Goal: Information Seeking & Learning: Find specific page/section

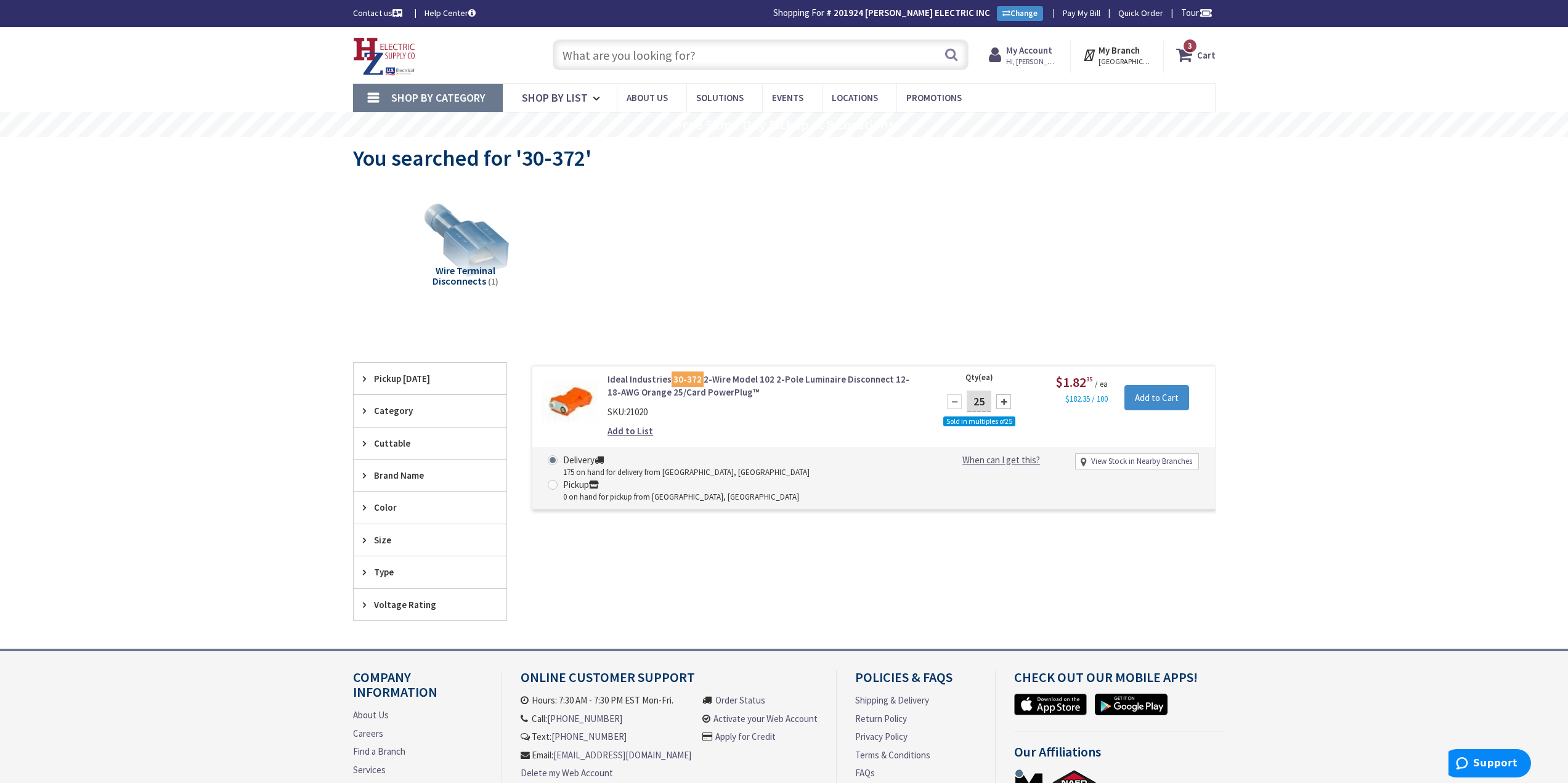
click at [878, 63] on input "text" at bounding box center [760, 55] width 416 height 31
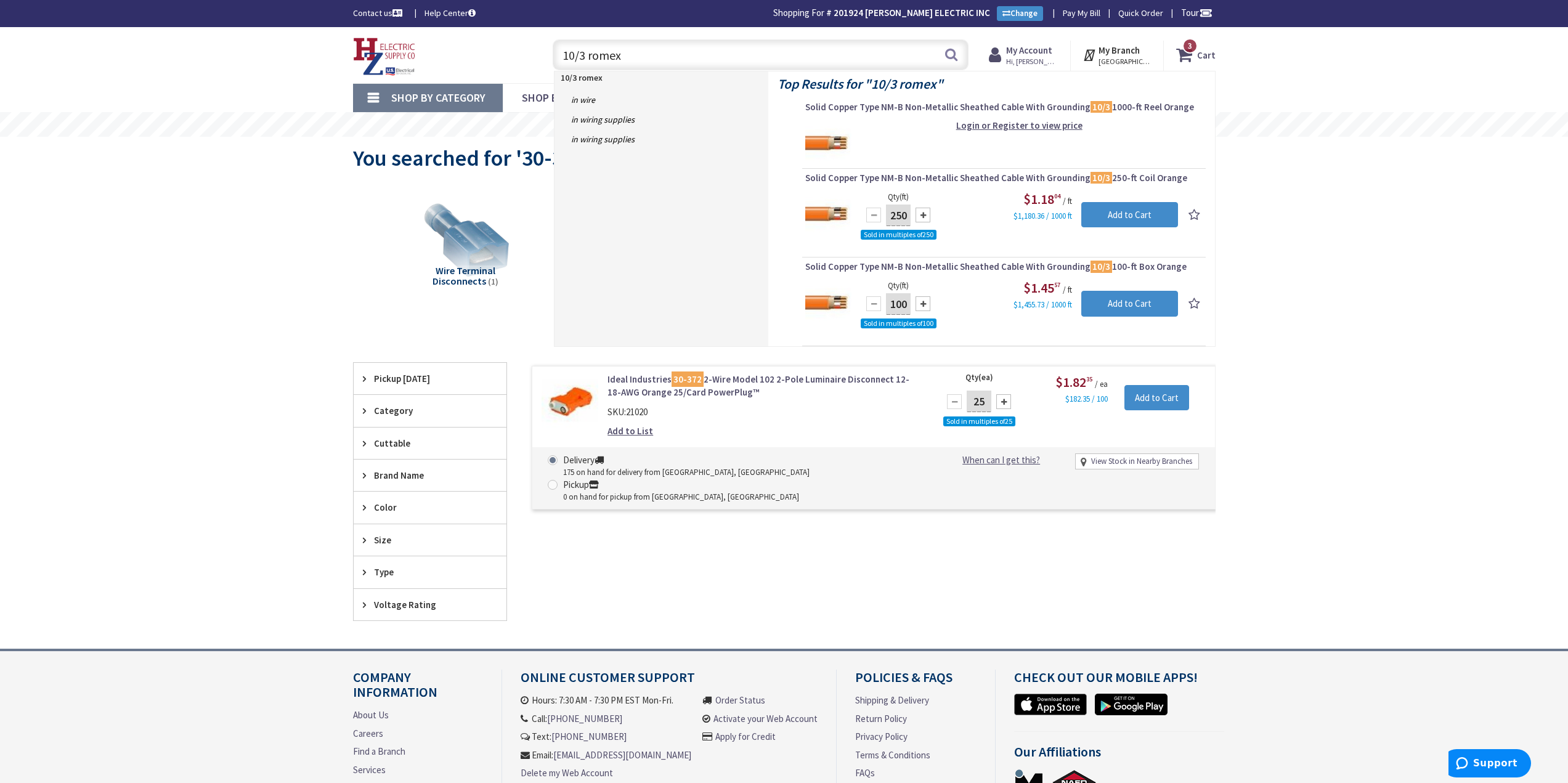
drag, startPoint x: 618, startPoint y: 52, endPoint x: 495, endPoint y: 67, distance: 123.9
click at [495, 67] on div "Toggle Nav 10/3 romex 10/3 romex Search 3 3 3 items Cart My Cart 3" at bounding box center [784, 55] width 882 height 41
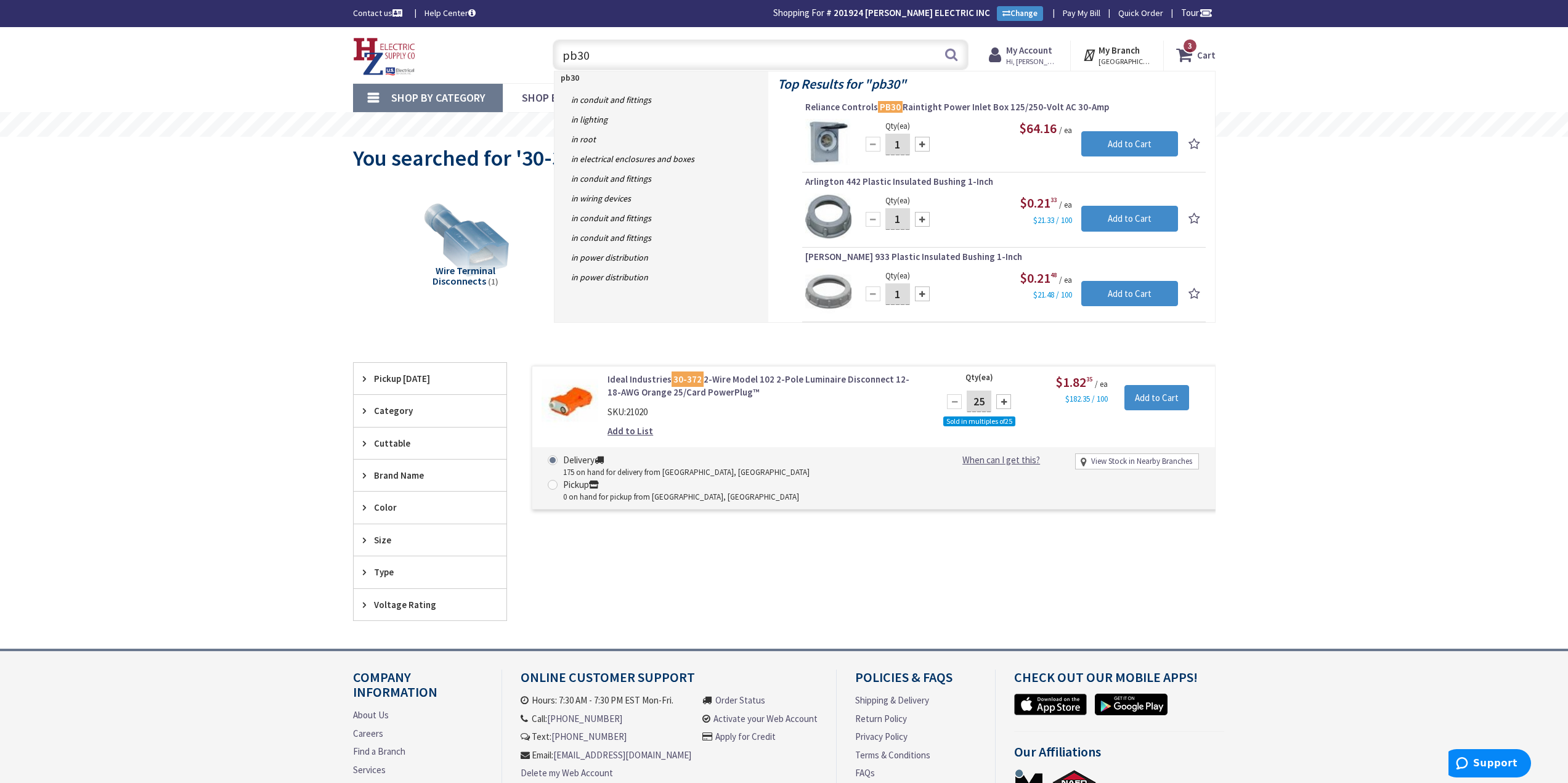
drag, startPoint x: 509, startPoint y: 66, endPoint x: 480, endPoint y: 73, distance: 29.8
click at [480, 73] on div "Toggle Nav pb30 pb30 Search 3 3 3 items Cart My Cart 3 3" at bounding box center [784, 55] width 882 height 41
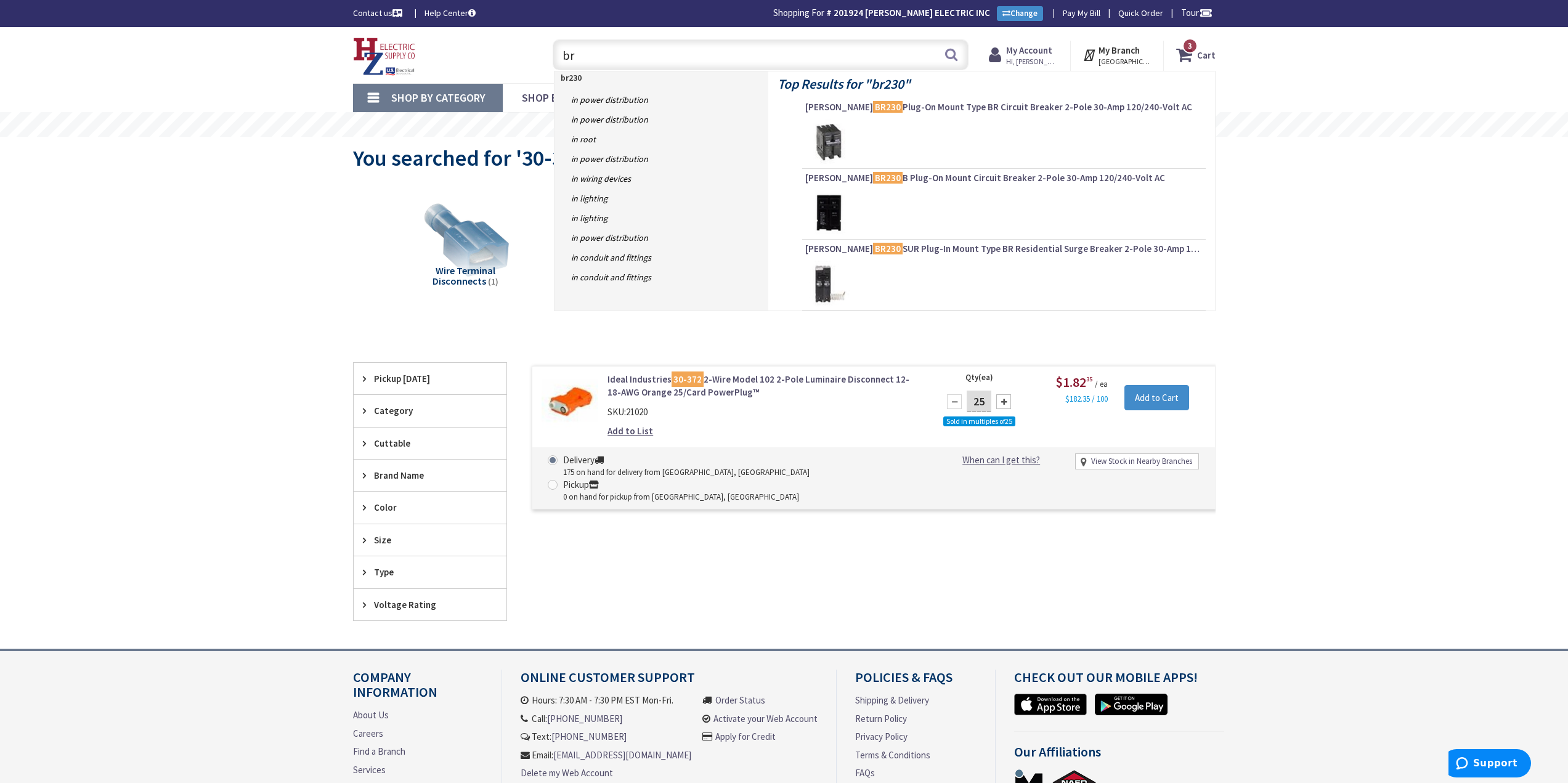
type input "b"
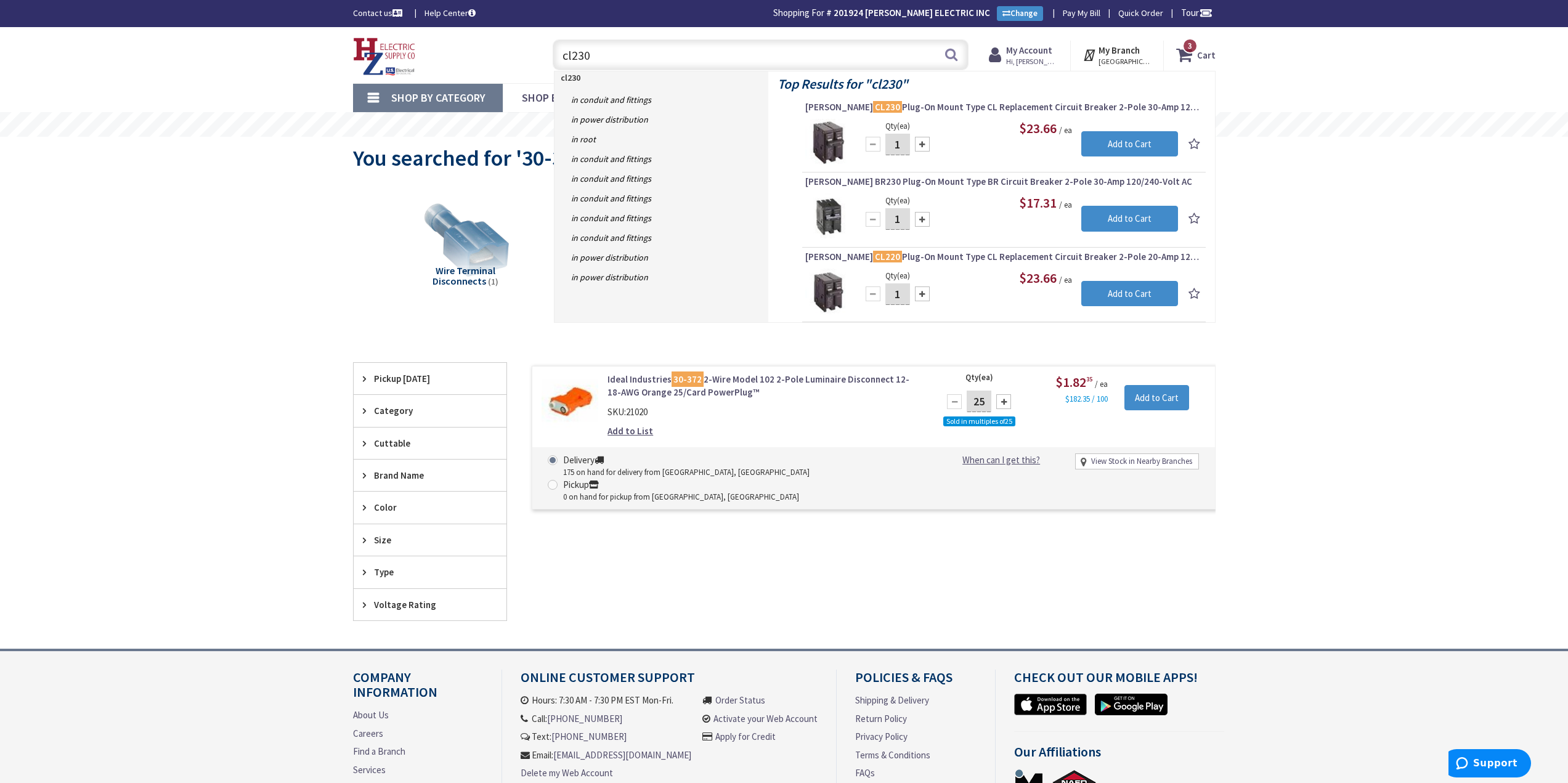
drag, startPoint x: 605, startPoint y: 53, endPoint x: 501, endPoint y: 60, distance: 104.2
click at [501, 60] on div "Toggle Nav cl230 cl230 Search 3 3 3 items Cart My Cart 3 Close" at bounding box center [784, 55] width 882 height 41
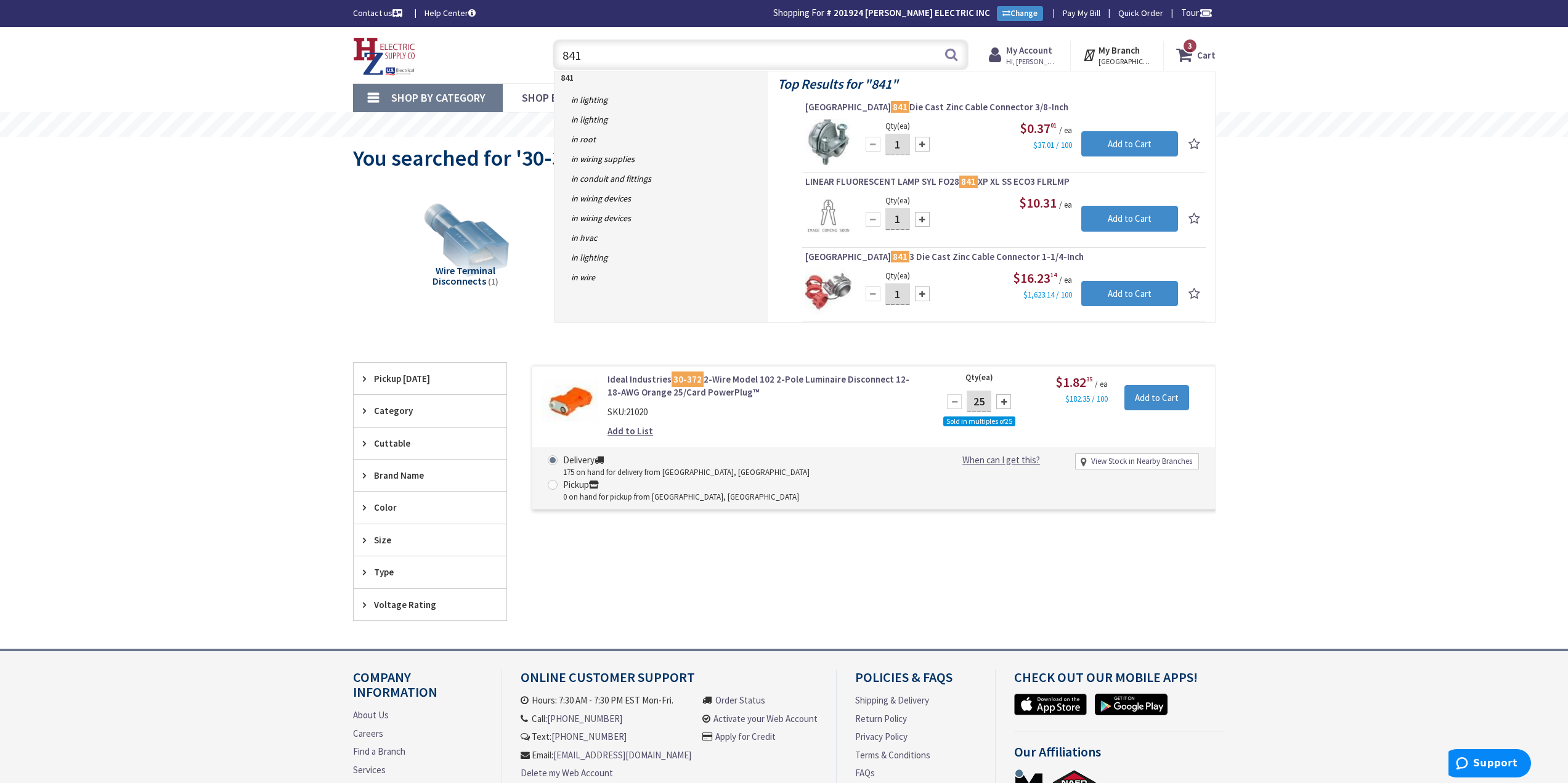
drag, startPoint x: 739, startPoint y: 46, endPoint x: 385, endPoint y: 71, distance: 354.9
click at [386, 71] on div "Toggle Nav 841 841 Search 3 3 3 items Cart My Cart 3 Close 3" at bounding box center [784, 55] width 882 height 41
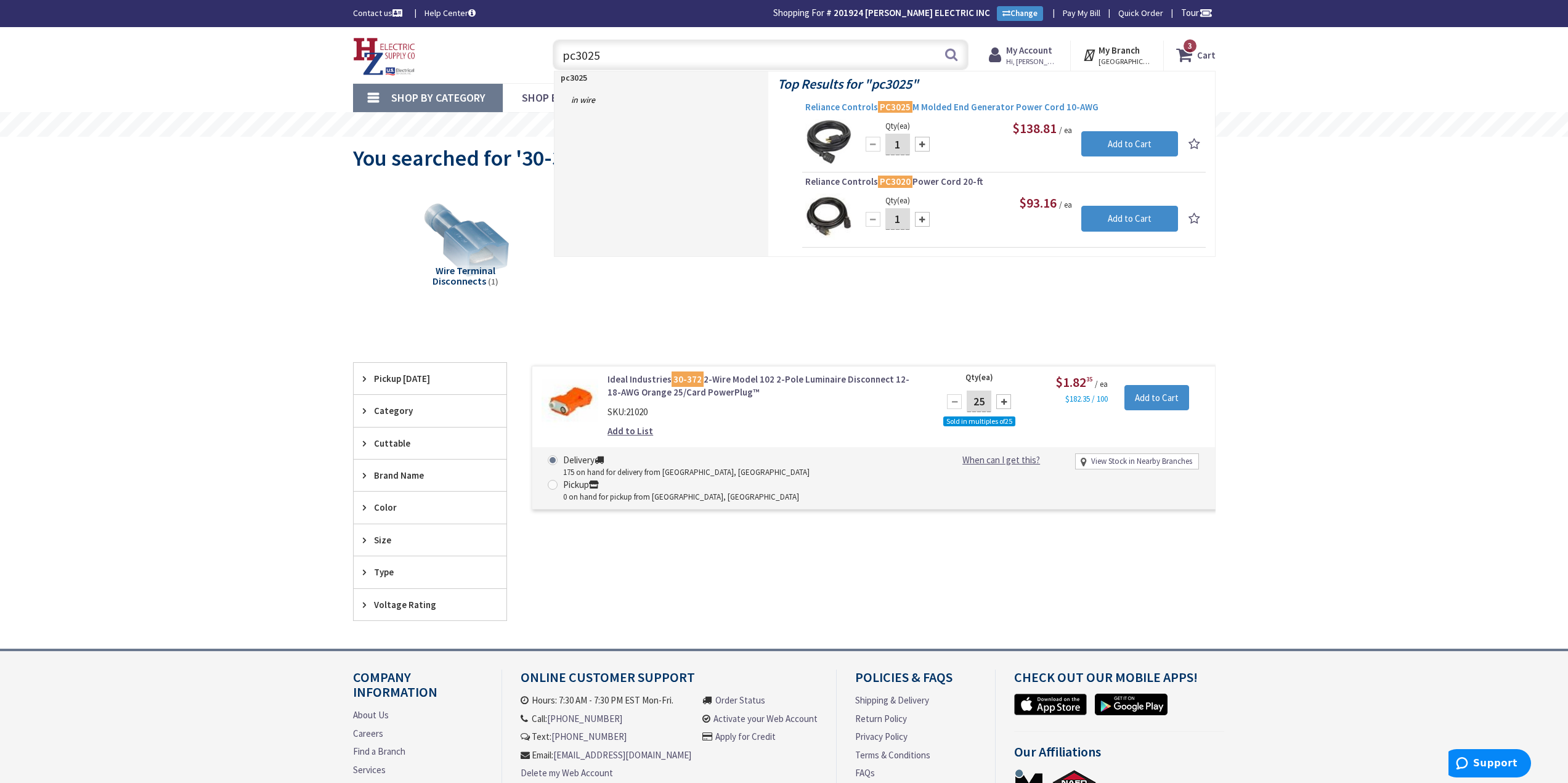
type input "pc3025"
click at [860, 104] on span "Reliance Controls PC3025 M Molded End Generator Power Cord 10-AWG" at bounding box center [1005, 108] width 398 height 12
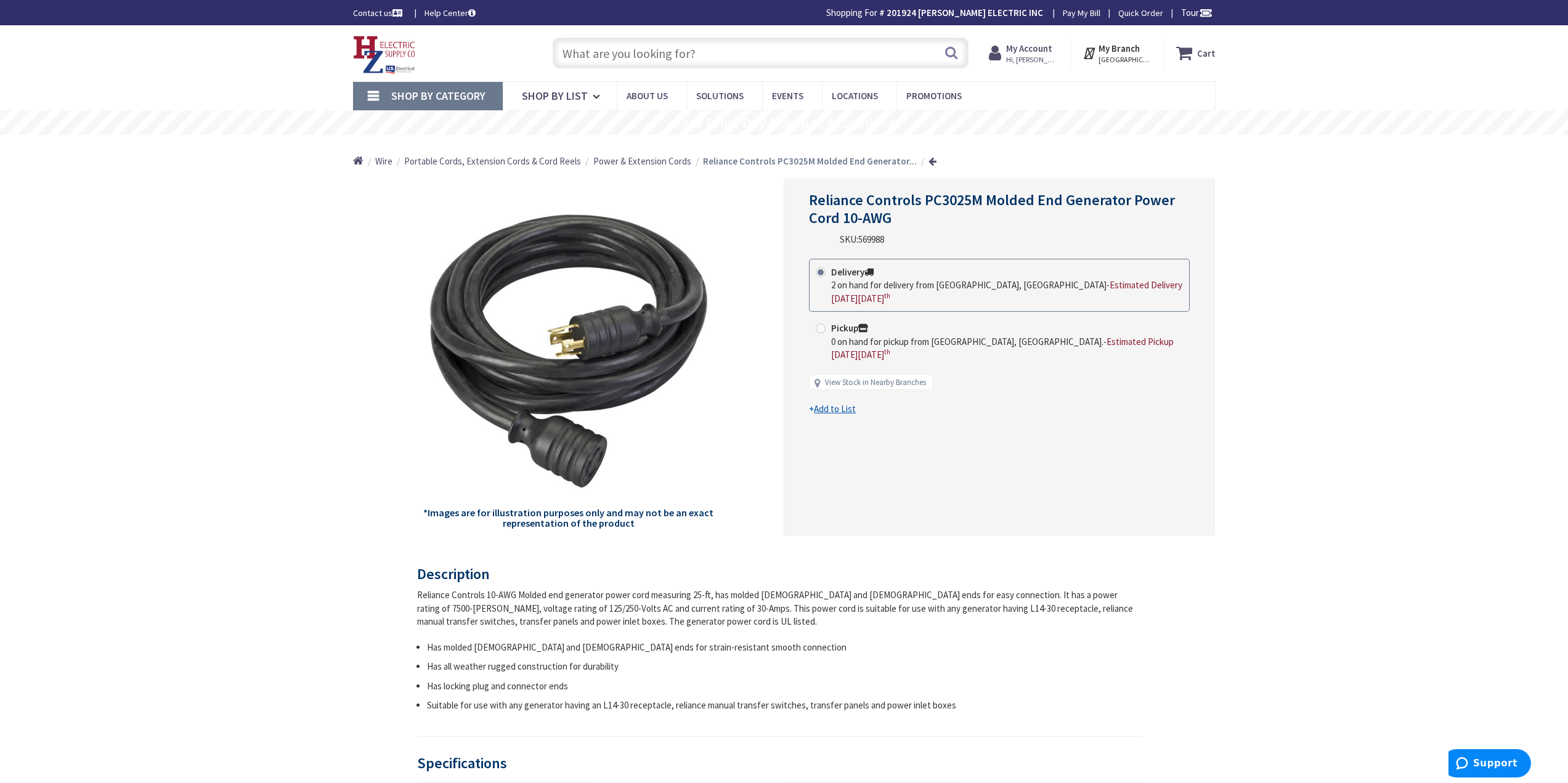
click at [635, 57] on input "text" at bounding box center [760, 53] width 416 height 31
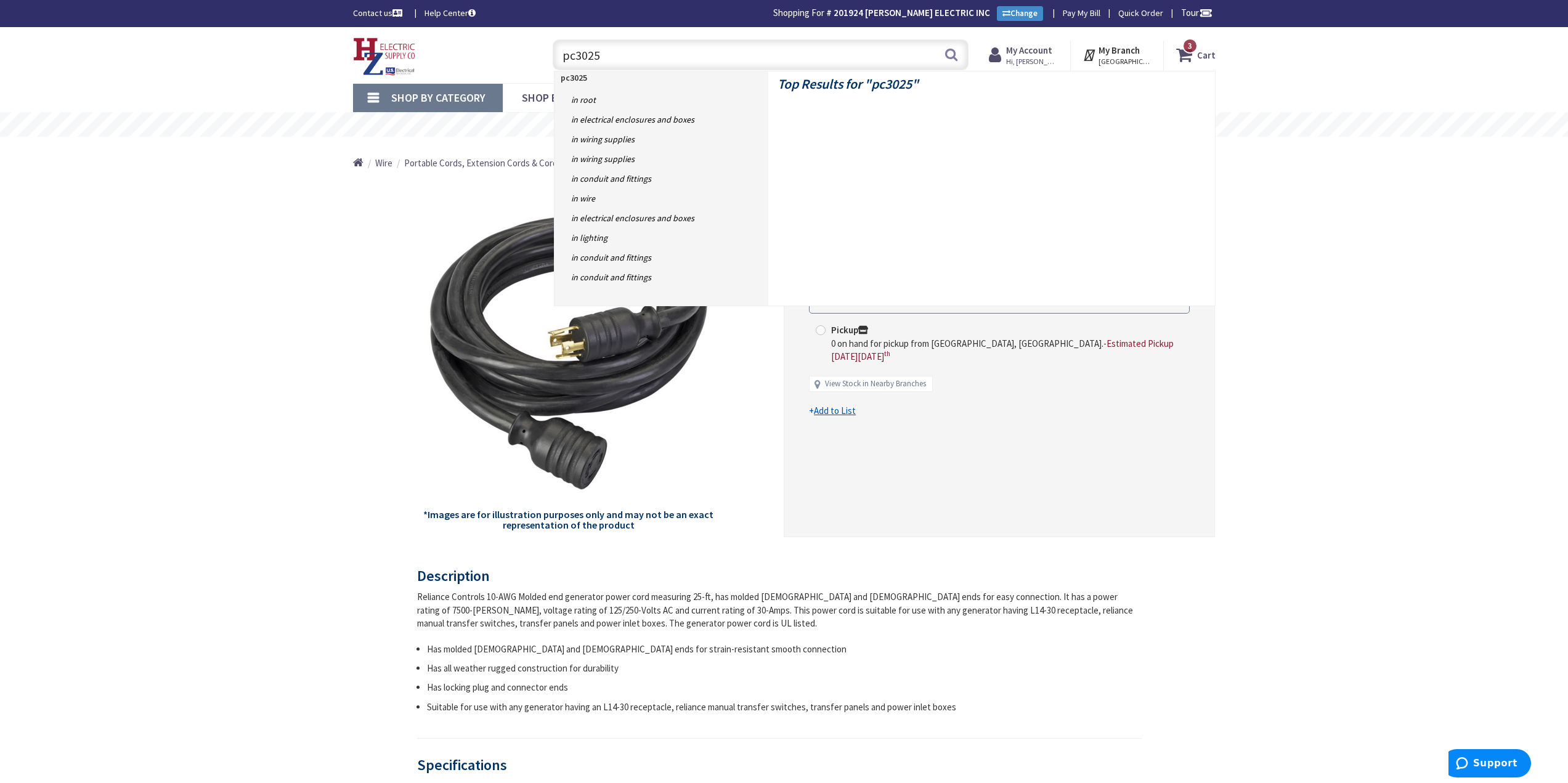
type input "pc3025m"
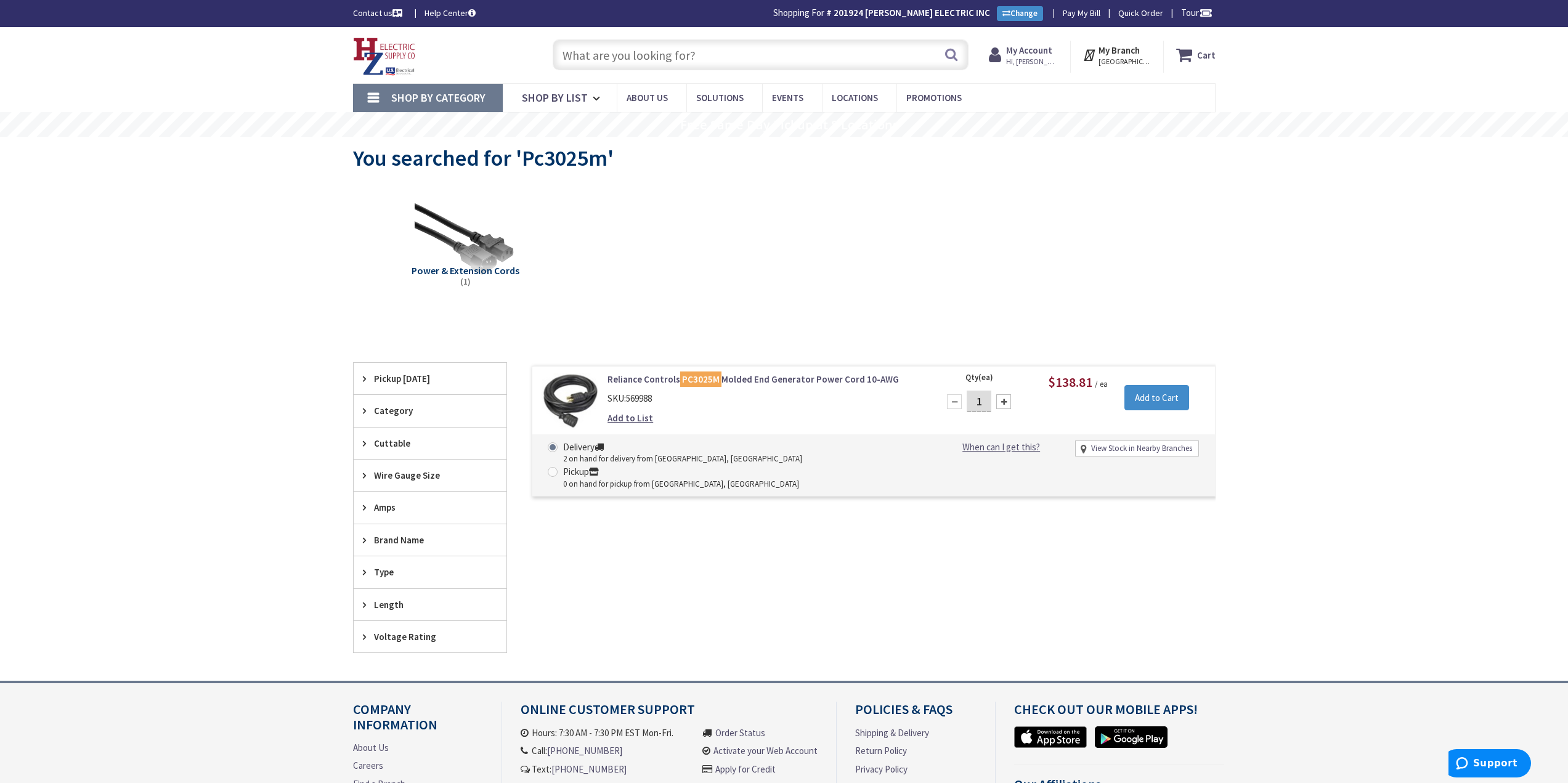
click at [713, 53] on input "text" at bounding box center [760, 55] width 416 height 31
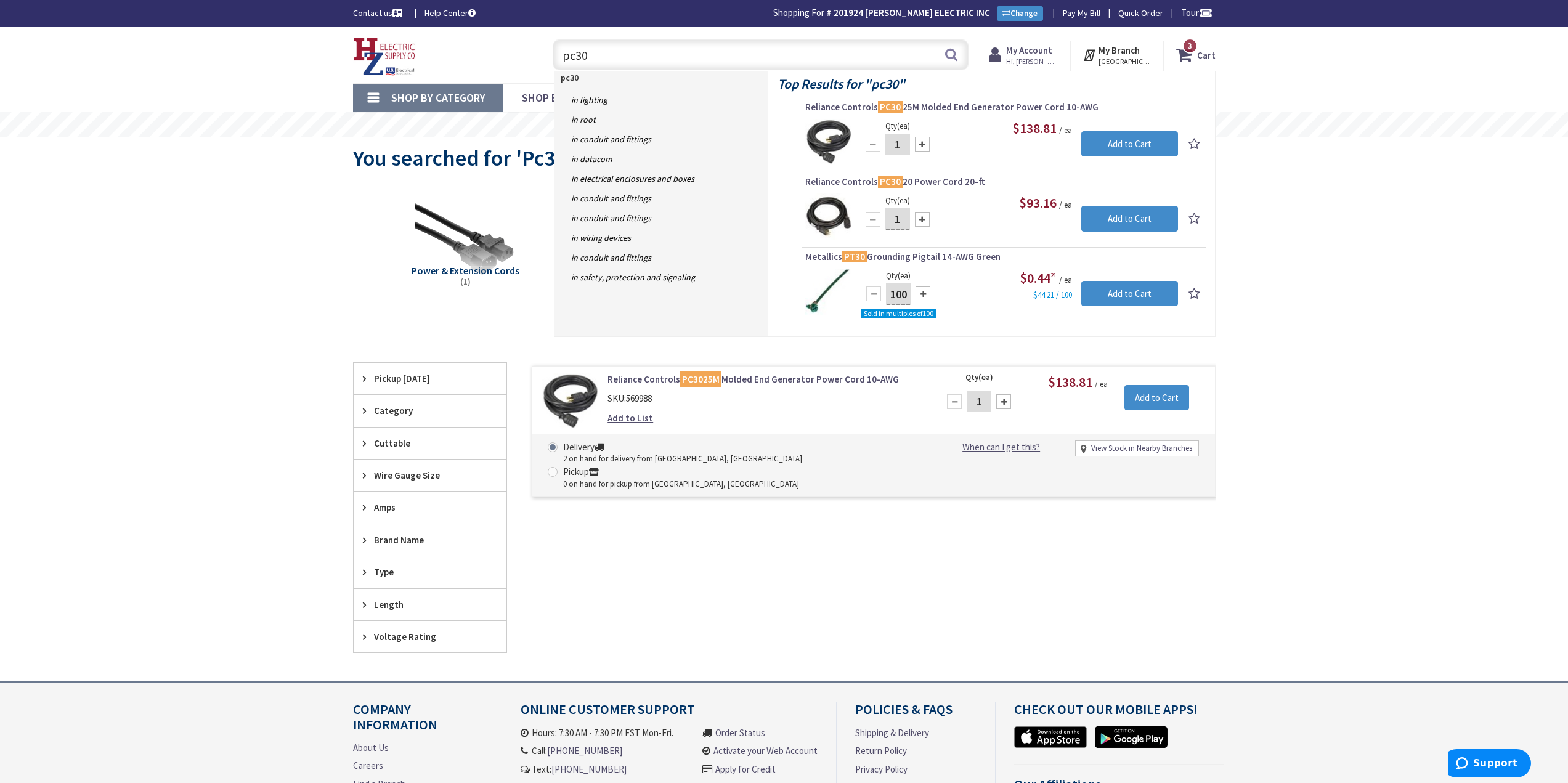
type input "pc30"
click at [1023, 563] on div "Reliance Controls PC3025M Molded End Generator Power Cord 10-AWG SKU: 569988 Ad…" at bounding box center [861, 508] width 709 height 291
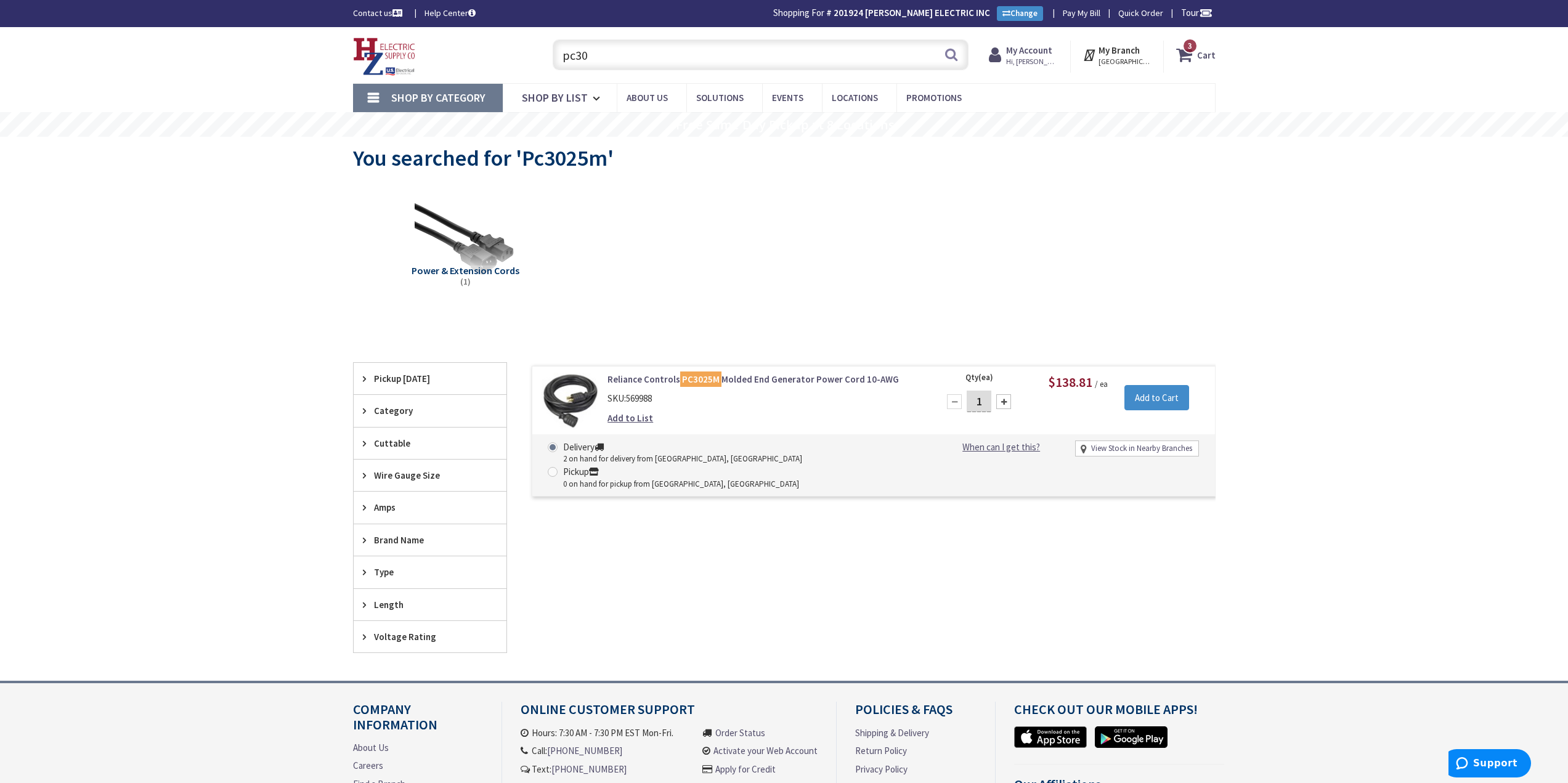
drag, startPoint x: 636, startPoint y: 53, endPoint x: 505, endPoint y: 51, distance: 131.0
click at [505, 51] on div "Toggle Nav pc30 pc30 Search 3 3 3 items Cart My Cart 3 3" at bounding box center [784, 55] width 882 height 41
click at [380, 53] on img at bounding box center [384, 56] width 63 height 38
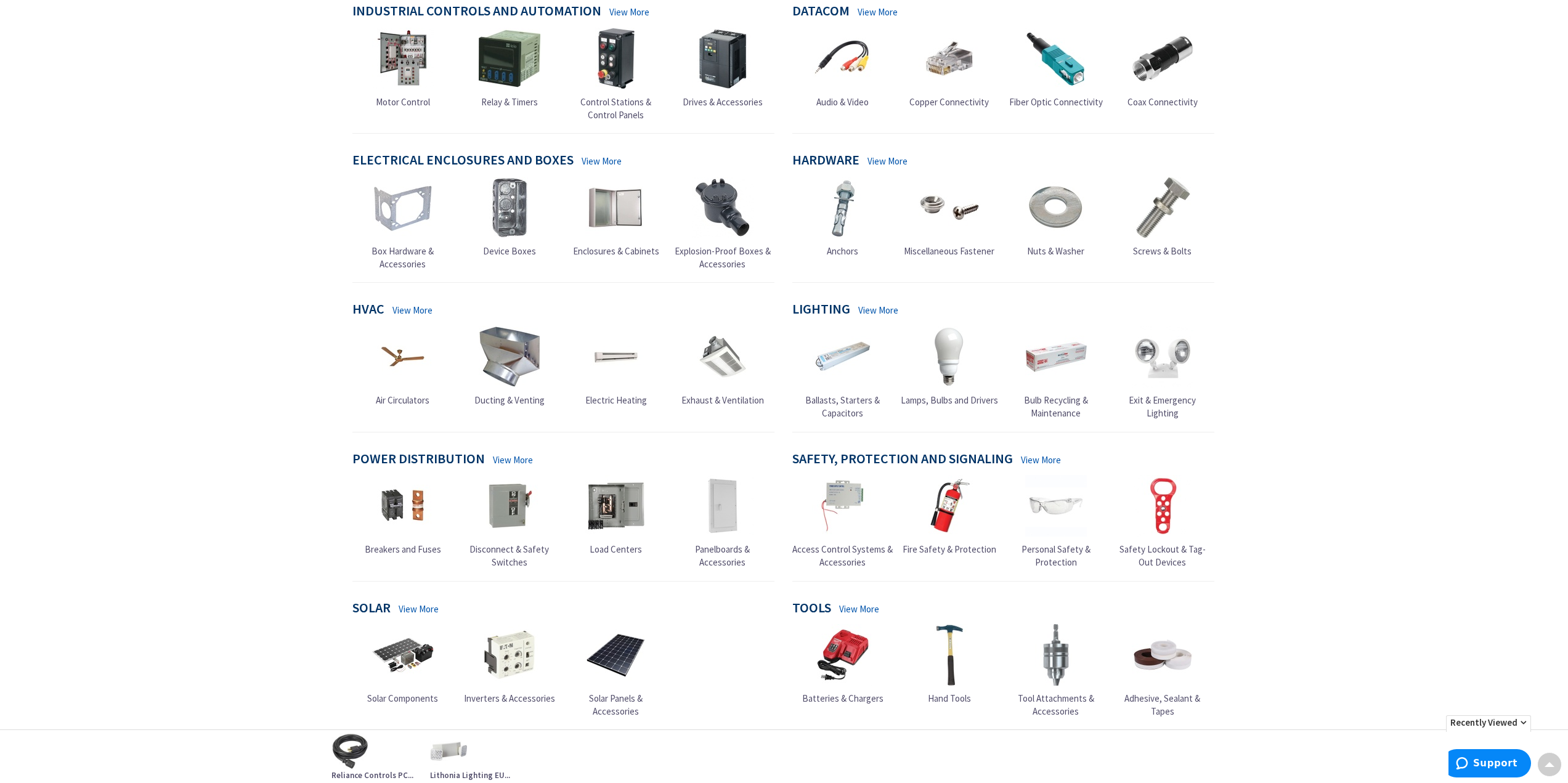
scroll to position [412, 0]
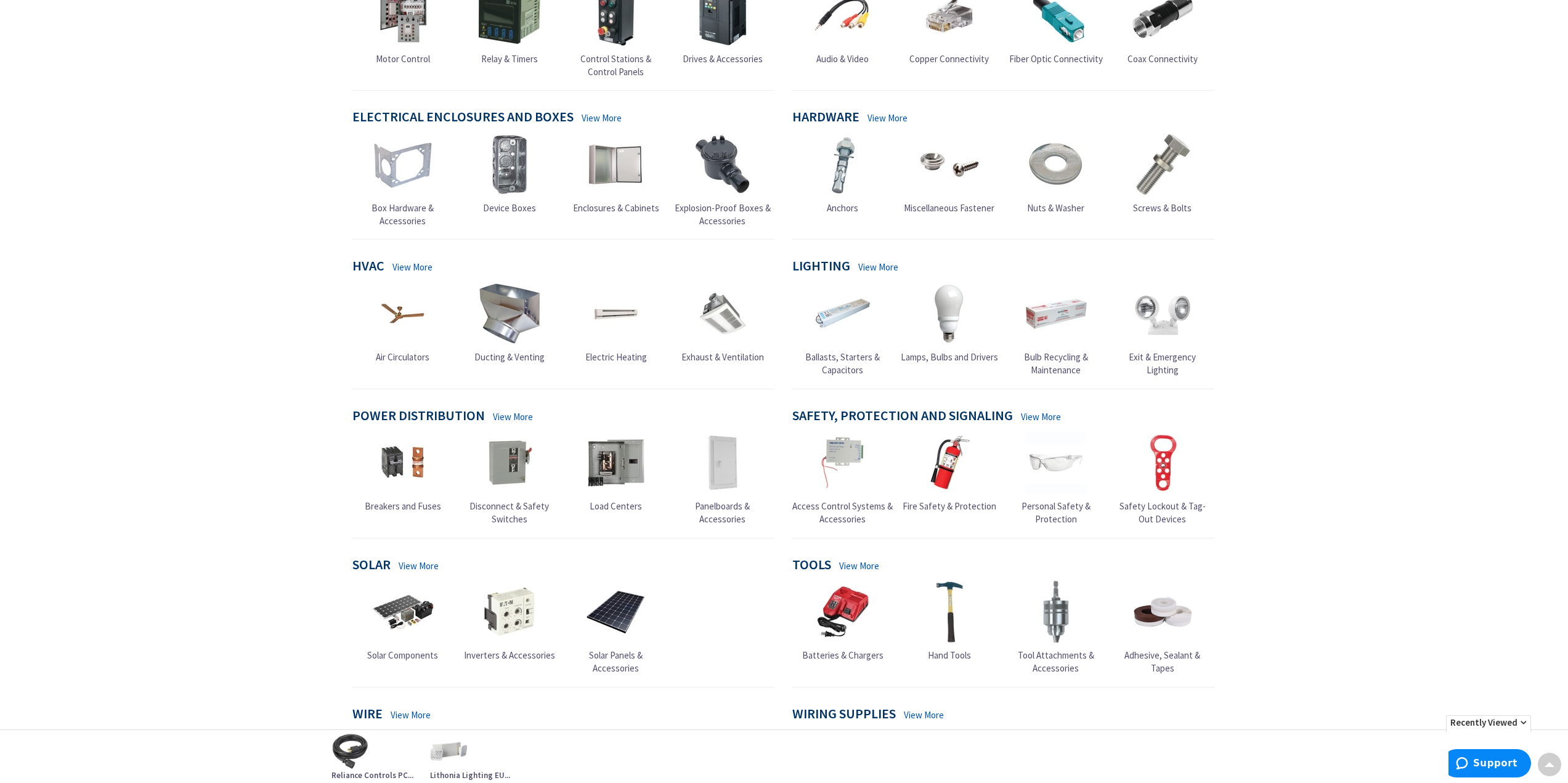
click at [627, 464] on img at bounding box center [616, 463] width 62 height 62
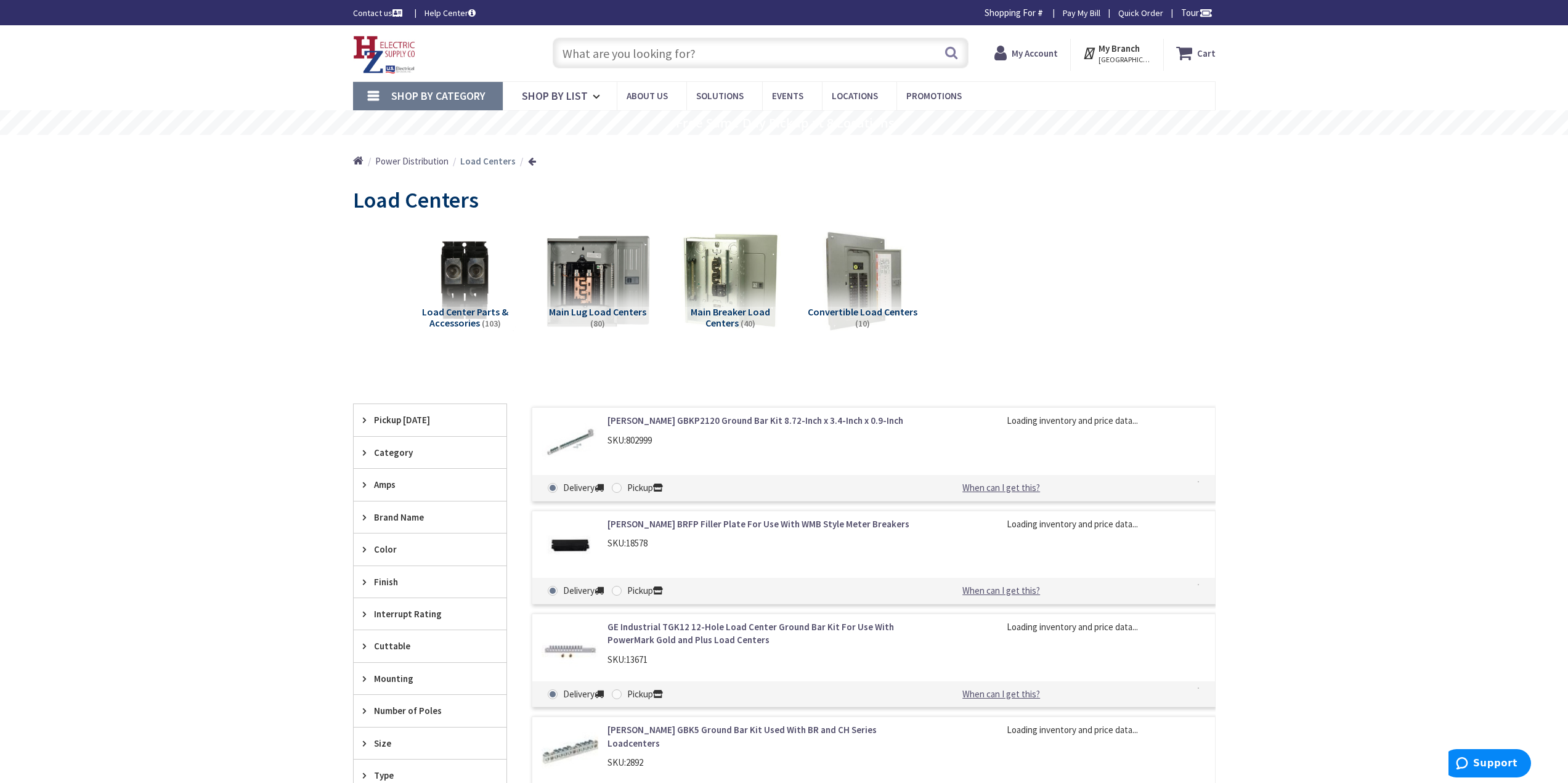
click at [587, 282] on img at bounding box center [597, 281] width 111 height 111
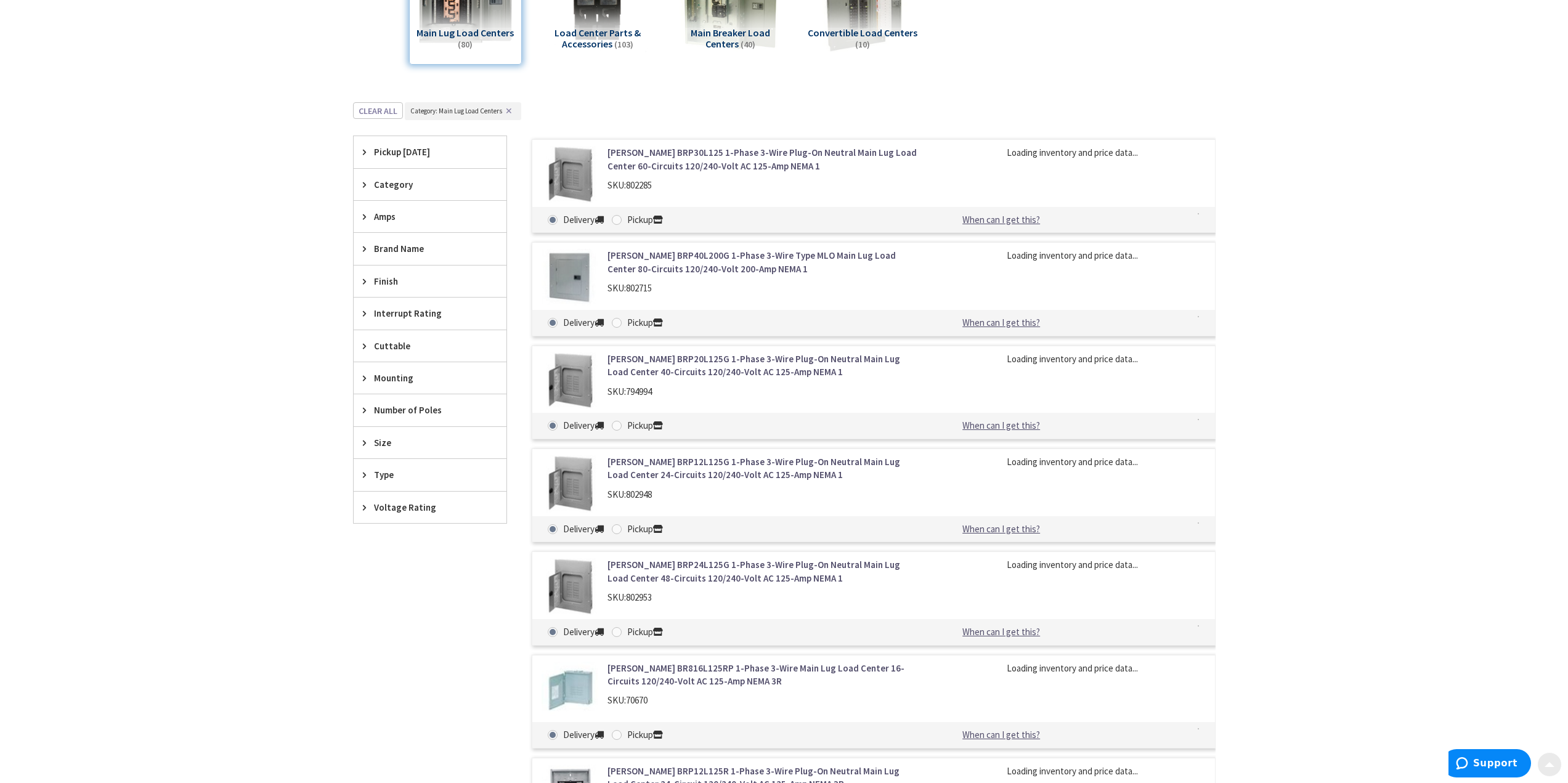
scroll to position [381, 0]
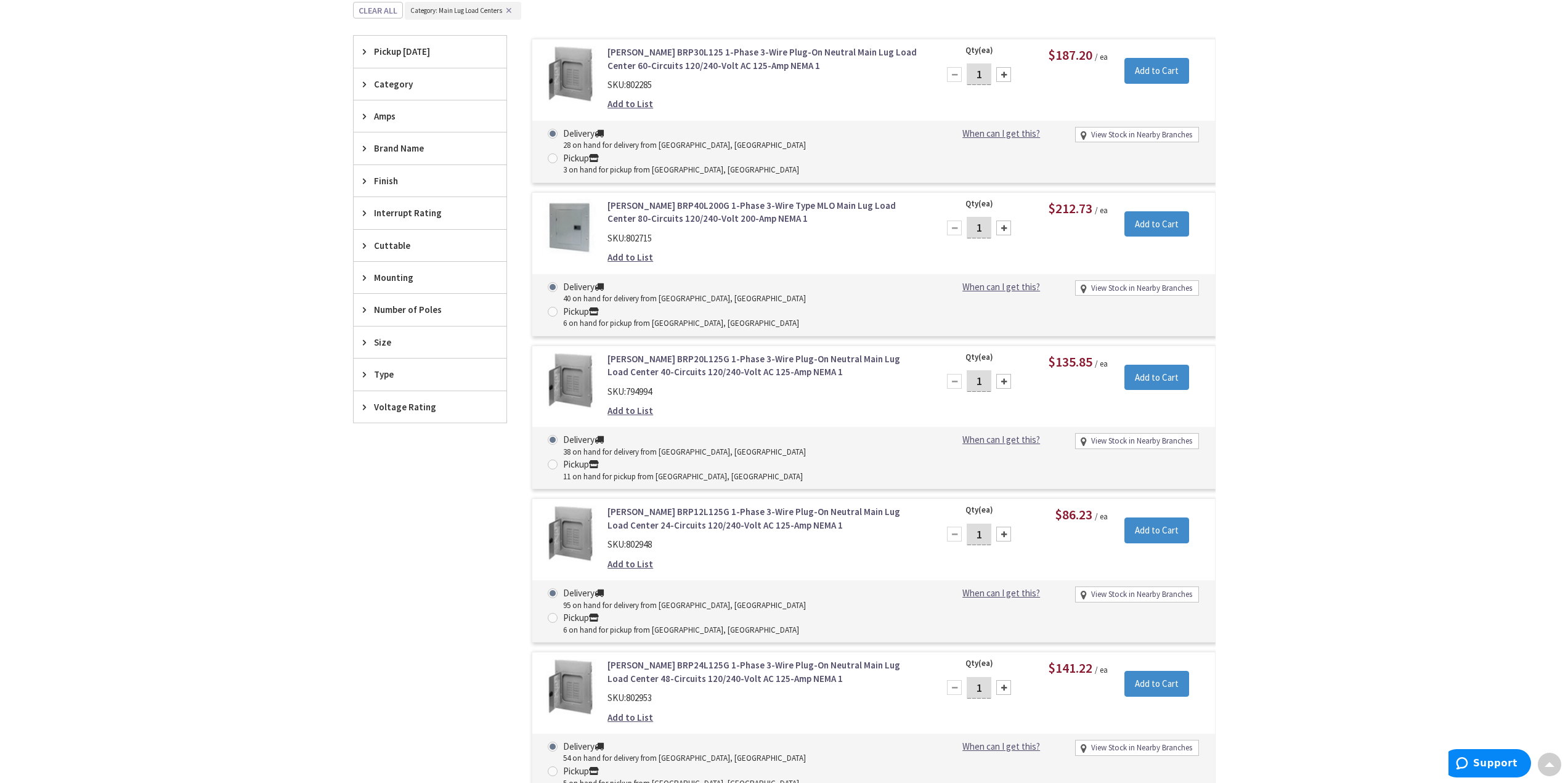
click at [385, 128] on div "Amps" at bounding box center [430, 116] width 152 height 32
click at [392, 159] on span "125 Amp" at bounding box center [430, 161] width 152 height 21
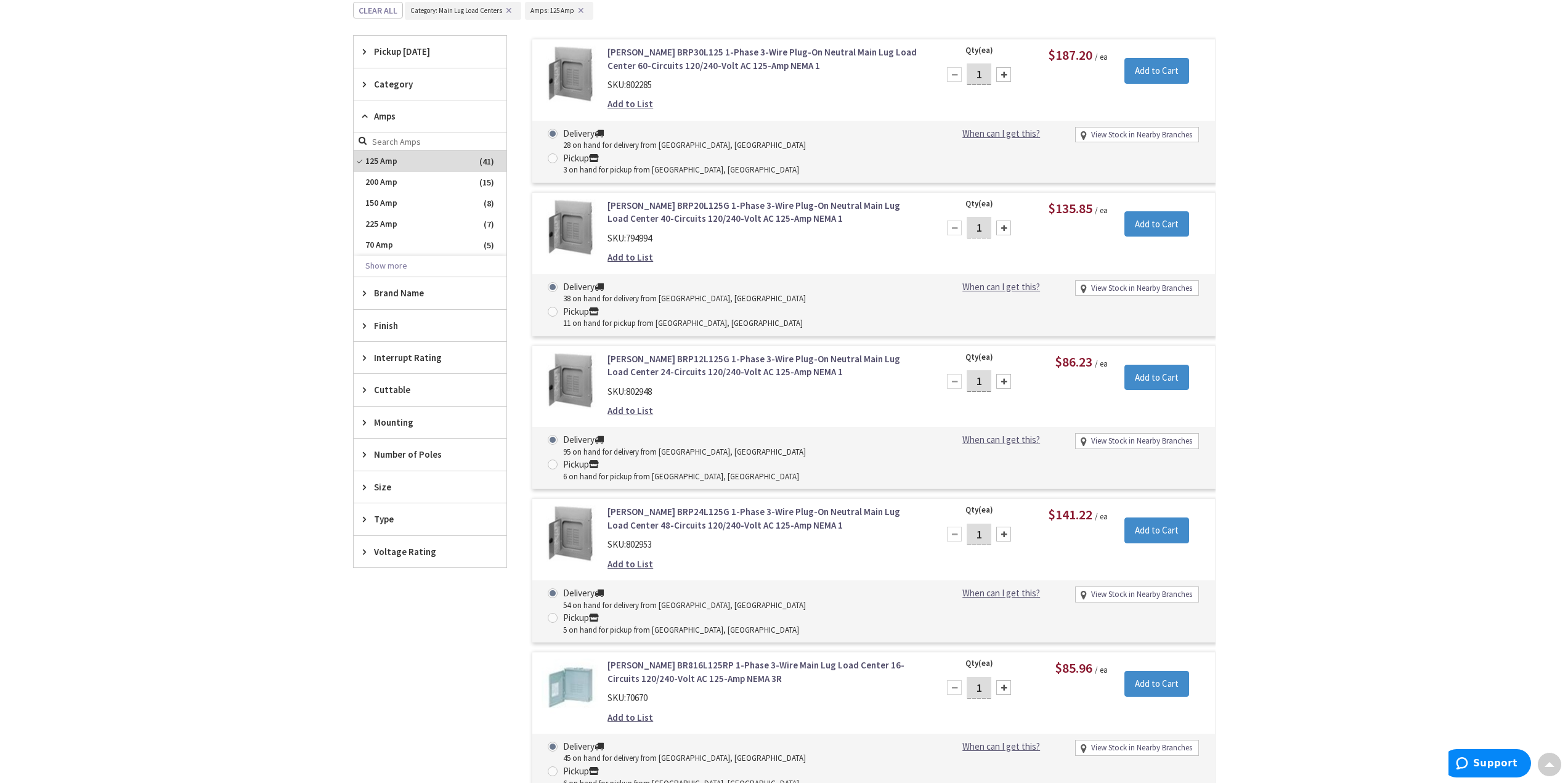
click at [401, 516] on span "Type" at bounding box center [424, 518] width 101 height 13
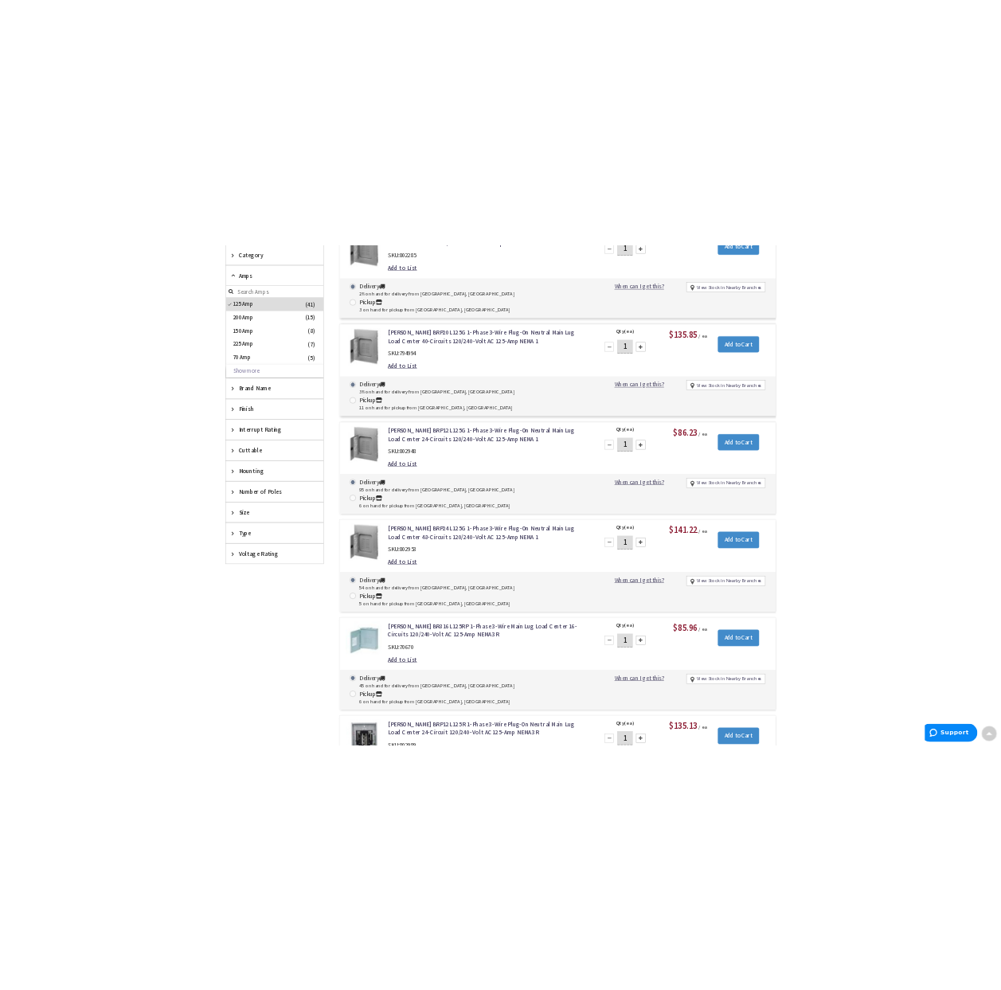
scroll to position [732, 0]
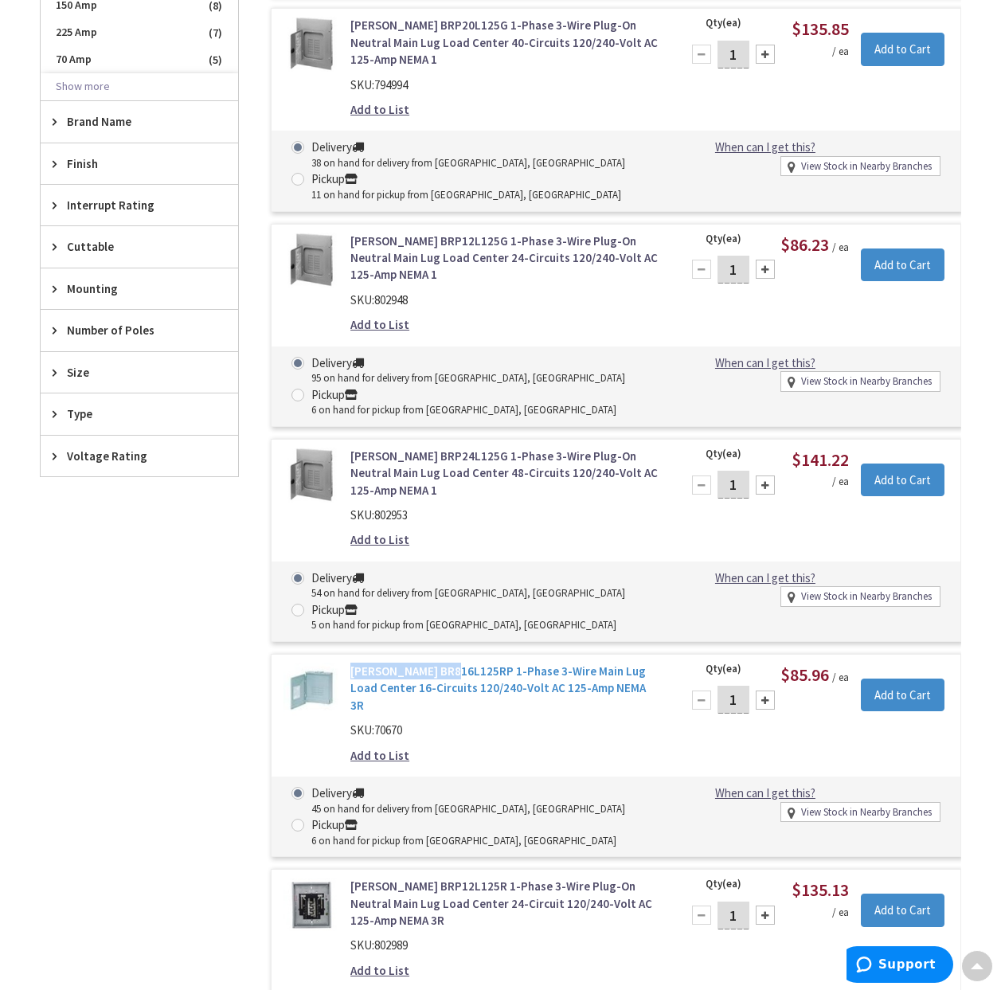
drag, startPoint x: 347, startPoint y: 598, endPoint x: 453, endPoint y: 600, distance: 105.9
click at [453, 662] on div "[PERSON_NAME] BR816L125RP 1-Phase 3-Wire Main Lug Load Center 16-Circuits 120/2…" at bounding box center [505, 716] width 334 height 109
copy link "[PERSON_NAME] BR816L125RP"
